Goal: Find specific page/section: Find specific page/section

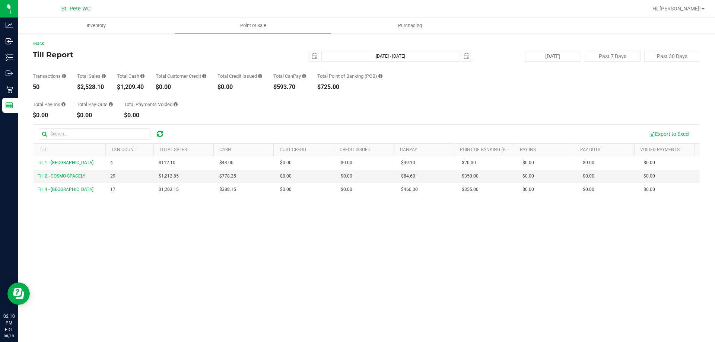
click at [149, 57] on h4 "Till Report" at bounding box center [144, 55] width 222 height 8
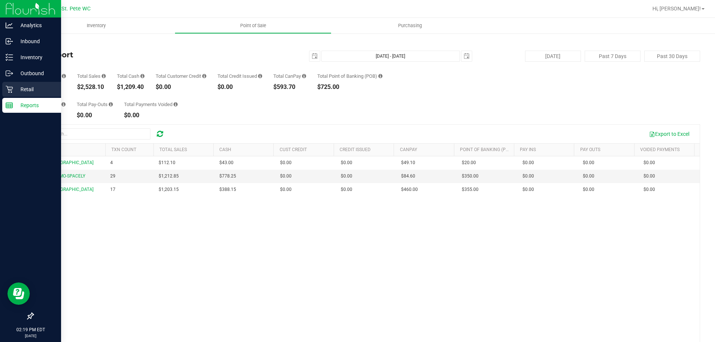
click at [14, 88] on p "Retail" at bounding box center [35, 89] width 45 height 9
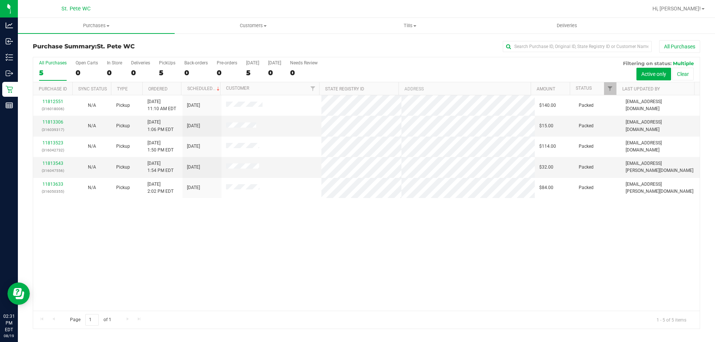
click at [293, 8] on div at bounding box center [390, 8] width 514 height 15
